Goal: Answer question/provide support

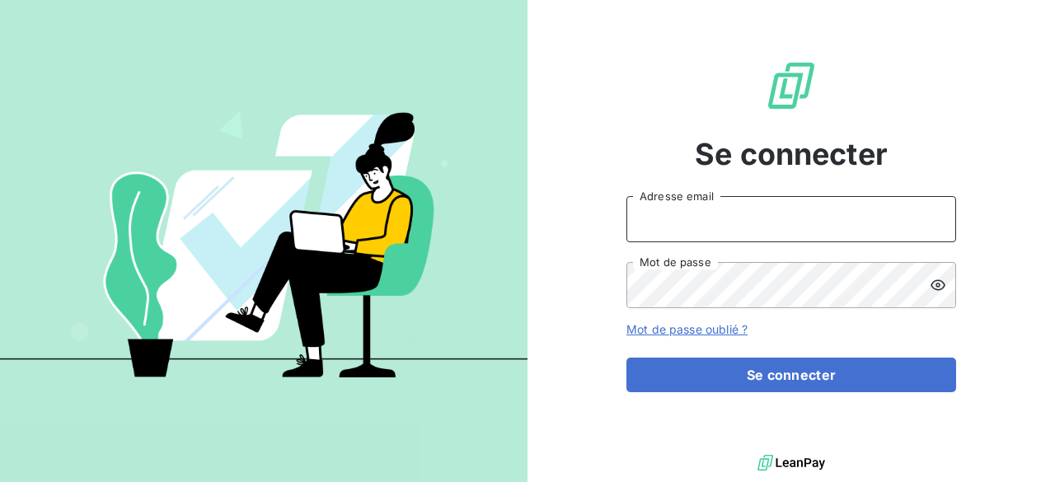
click at [731, 215] on input "Adresse email" at bounding box center [791, 219] width 330 height 46
type input "[EMAIL_ADDRESS][DOMAIN_NAME]"
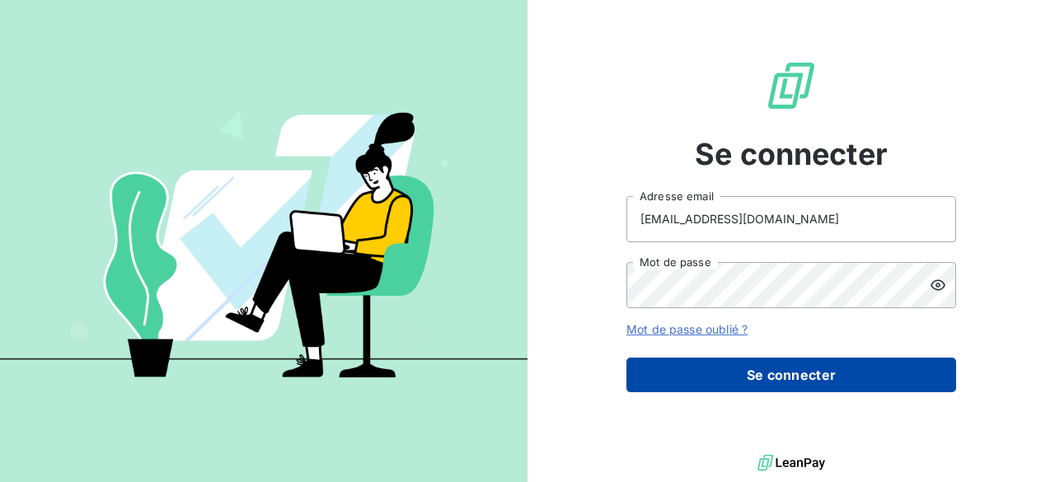
click at [770, 370] on button "Se connecter" at bounding box center [791, 375] width 330 height 35
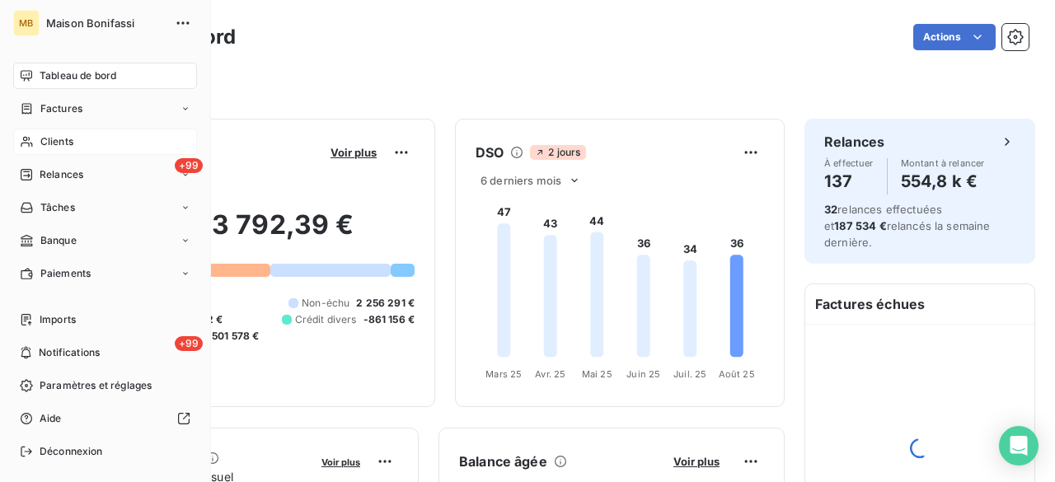
click at [51, 141] on span "Clients" at bounding box center [56, 141] width 33 height 15
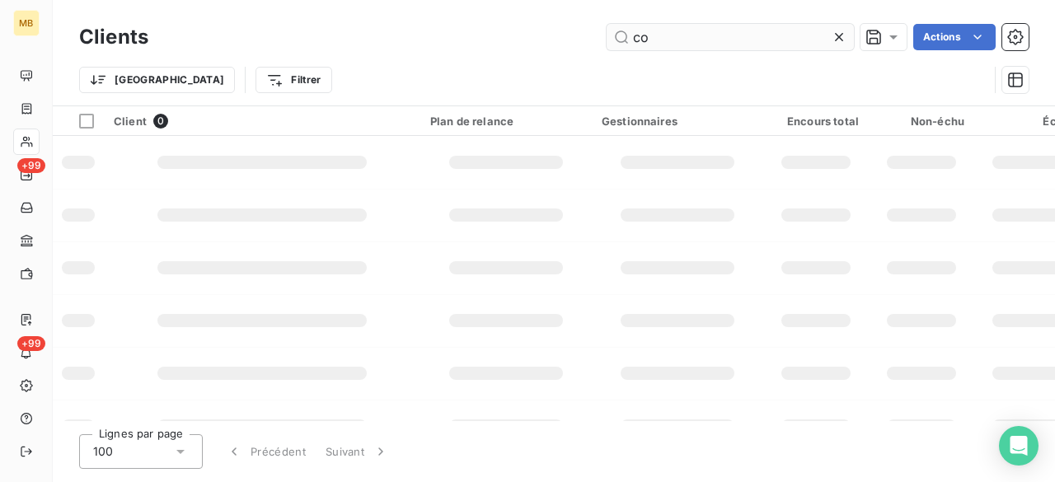
type input "c"
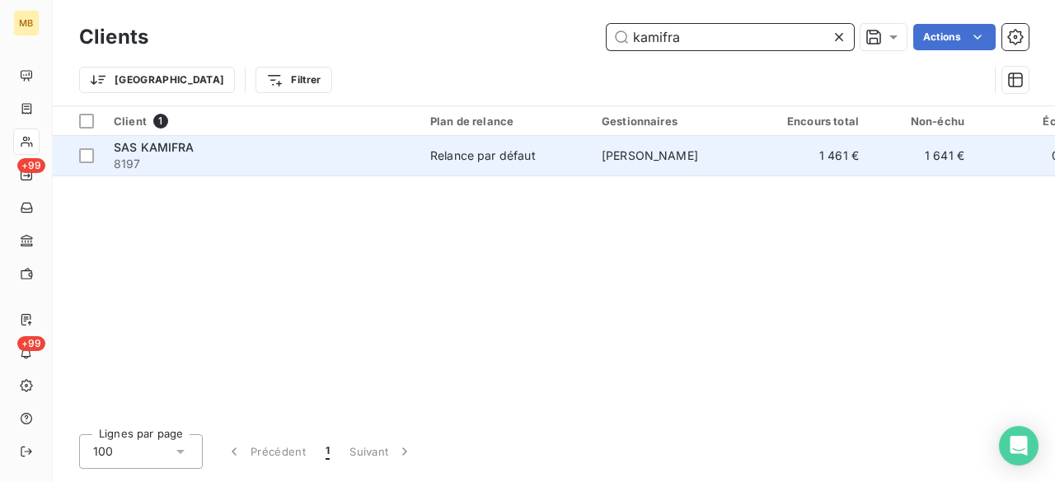
type input "kamifra"
click at [648, 157] on span "[PERSON_NAME]" at bounding box center [649, 155] width 96 height 14
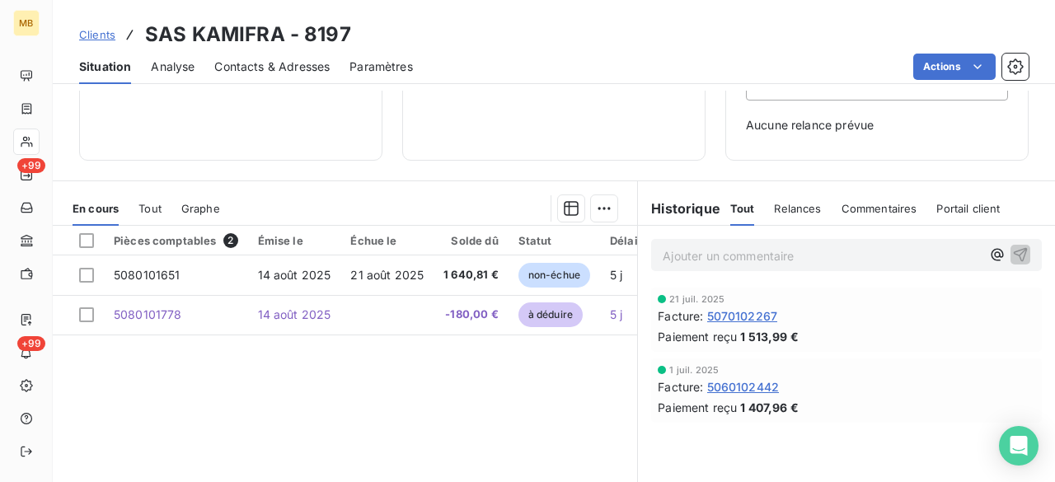
scroll to position [274, 0]
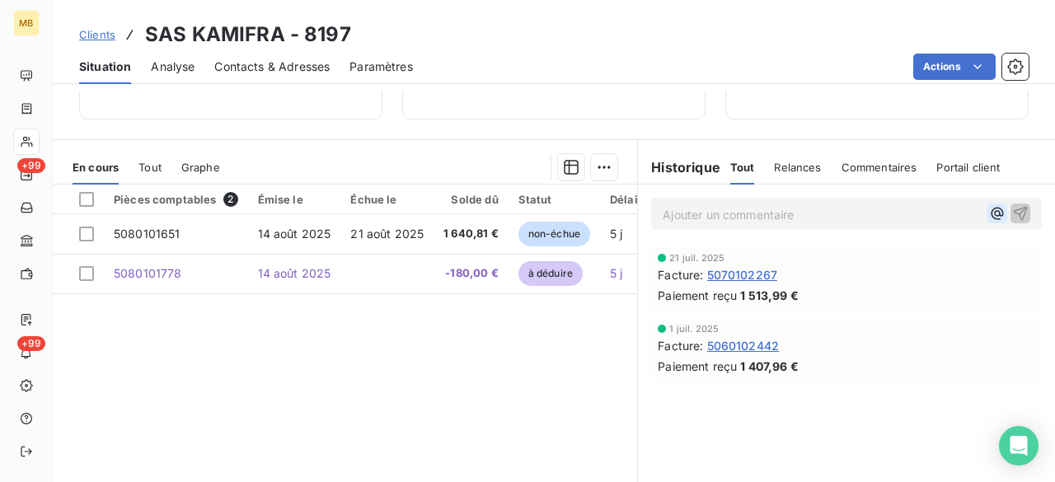
click at [989, 210] on icon "button" at bounding box center [997, 213] width 16 height 16
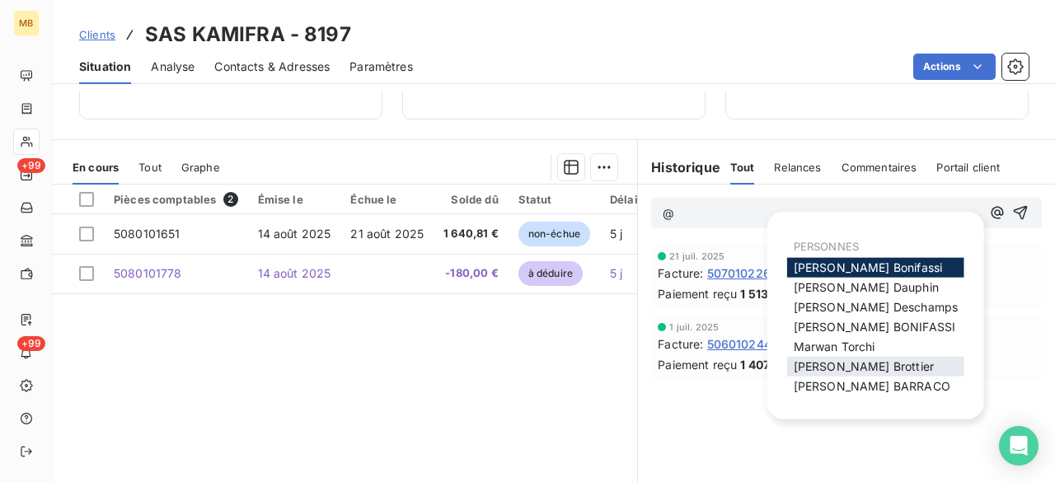
click at [829, 363] on span "Mélissa Brottier" at bounding box center [863, 366] width 140 height 14
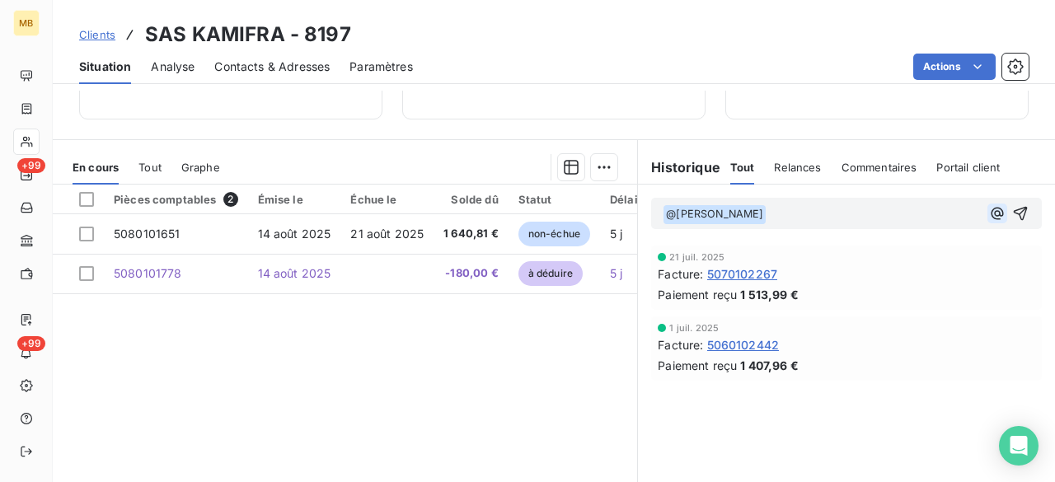
click at [989, 213] on icon "button" at bounding box center [997, 213] width 16 height 16
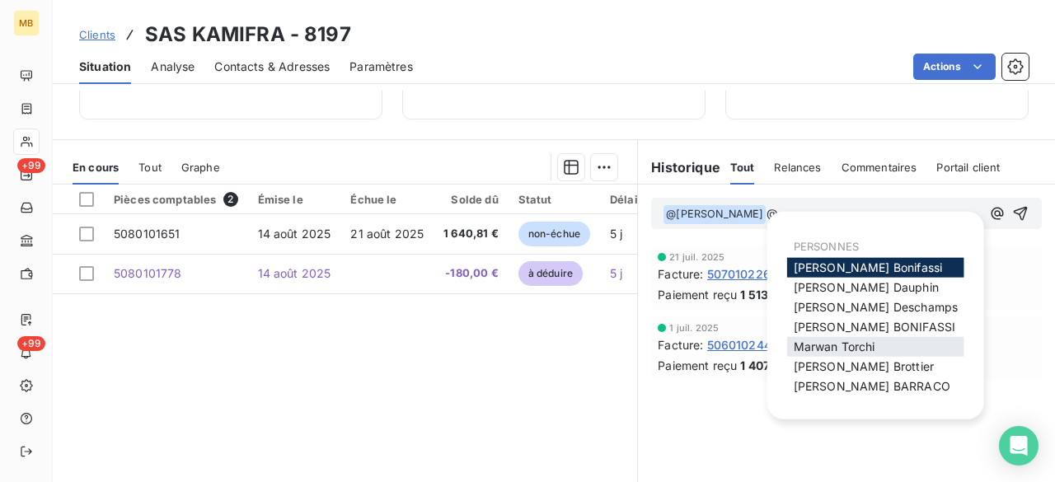
click at [863, 343] on span "Marwan Torchi" at bounding box center [834, 346] width 82 height 14
click at [989, 210] on icon "button" at bounding box center [997, 213] width 16 height 16
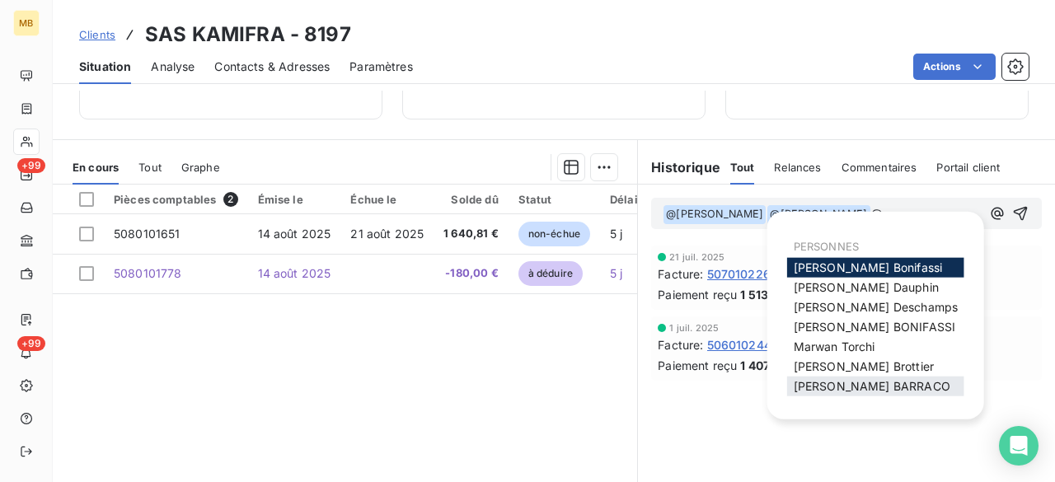
click at [828, 384] on span "Romain BARRACO" at bounding box center [871, 386] width 157 height 14
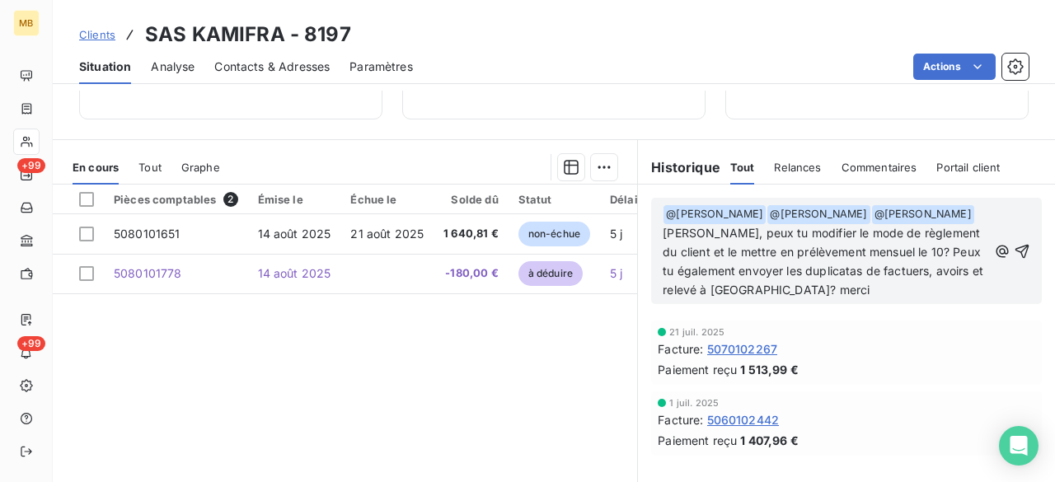
click at [898, 266] on span "Mélissa, peux tu modifier le mode de règlement du client et le mettre en prélèv…" at bounding box center [824, 261] width 324 height 71
click at [931, 281] on p "﻿ @ Mélissa Brottier ﻿ ﻿ @ Marwan Torchi ﻿ ﻿ @ Romain BARRACO ﻿ Mélissa, peux t…" at bounding box center [824, 251] width 325 height 95
click at [1015, 248] on icon "button" at bounding box center [1022, 251] width 14 height 14
